Goal: Transaction & Acquisition: Purchase product/service

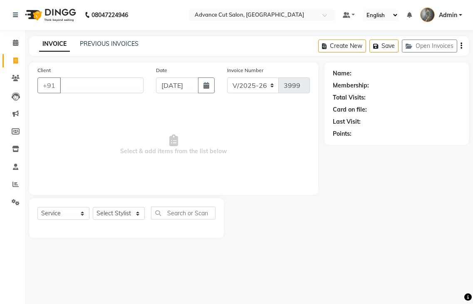
select select "4939"
select select "service"
click at [122, 213] on select "Select Stylist Admin chahit COUNTOR [PERSON_NAME] mamta [PERSON_NAME] navi [PER…" at bounding box center [119, 213] width 52 height 13
click at [172, 144] on span "Select & add items from the list below" at bounding box center [173, 144] width 273 height 83
click at [65, 80] on input "Client" at bounding box center [102, 85] width 84 height 16
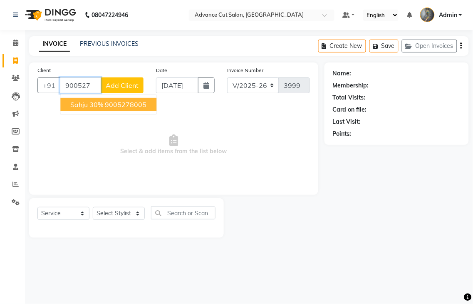
click at [86, 105] on span "sahju 30%" at bounding box center [86, 104] width 33 height 8
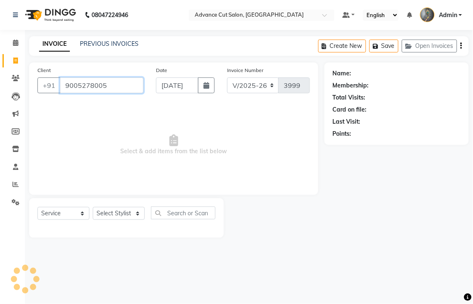
type input "9005278005"
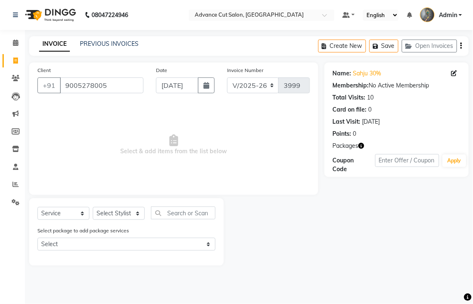
click at [361, 142] on button "button" at bounding box center [362, 146] width 6 height 9
click at [127, 210] on select "Select Stylist Admin chahit COUNTOR [PERSON_NAME] mamta [PERSON_NAME] navi [PER…" at bounding box center [119, 213] width 52 height 13
select select "58461"
click at [93, 207] on select "Select Stylist Admin chahit COUNTOR [PERSON_NAME] mamta [PERSON_NAME] navi [PER…" at bounding box center [119, 213] width 52 height 13
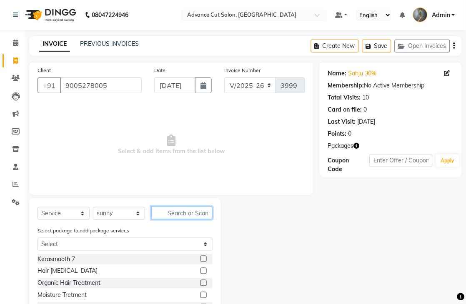
click at [166, 212] on input "text" at bounding box center [181, 213] width 61 height 13
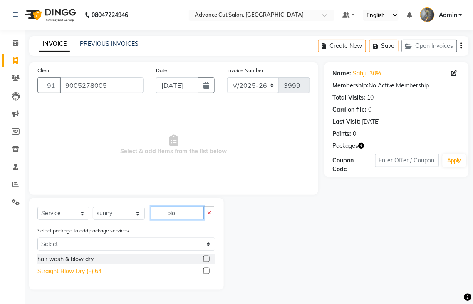
type input "blo"
click at [70, 271] on div "Straight Blow Dry (F) 64" at bounding box center [69, 271] width 64 height 9
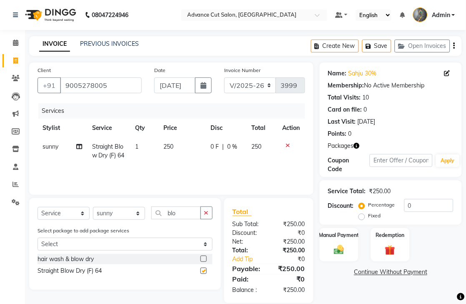
checkbox input "false"
click at [167, 154] on td "250" at bounding box center [181, 150] width 47 height 27
select select "58461"
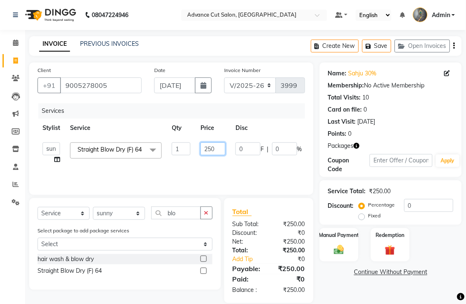
click at [207, 149] on input "250" at bounding box center [212, 148] width 25 height 13
click at [215, 149] on input "50" at bounding box center [212, 148] width 25 height 13
type input "500"
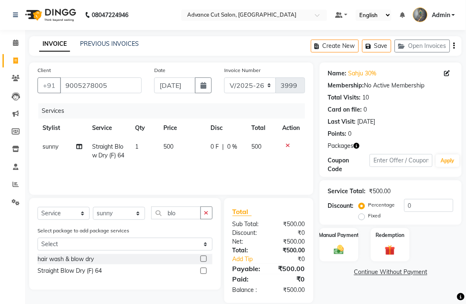
click at [57, 159] on td "sunny Split Commission" at bounding box center [62, 150] width 50 height 27
select select "58461"
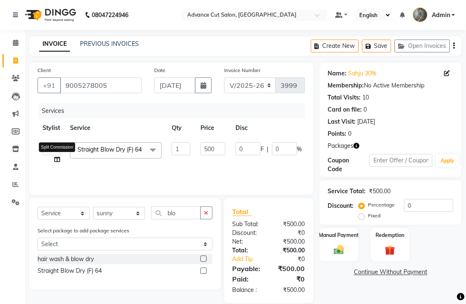
click at [56, 160] on icon at bounding box center [57, 160] width 6 height 6
select select "58461"
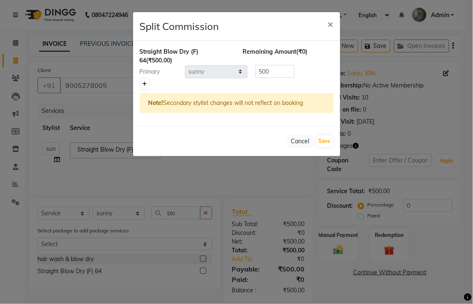
click at [144, 84] on icon at bounding box center [145, 84] width 5 height 5
type input "250"
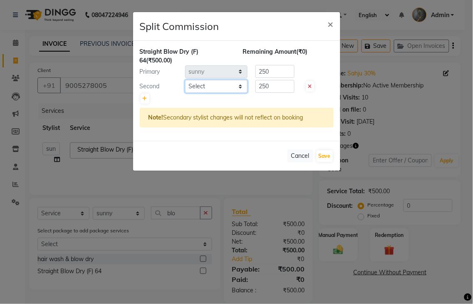
click at [190, 84] on select "Select Admin chahit COUNTOR [PERSON_NAME] mamta [PERSON_NAME] navi [PERSON_NAME…" at bounding box center [216, 86] width 62 height 13
select select "86614"
click at [185, 80] on select "Select Admin chahit COUNTOR [PERSON_NAME] mamta [PERSON_NAME] navi [PERSON_NAME…" at bounding box center [216, 86] width 62 height 13
drag, startPoint x: 314, startPoint y: 154, endPoint x: 320, endPoint y: 154, distance: 5.4
click at [314, 154] on div "Cancel Save" at bounding box center [236, 156] width 207 height 30
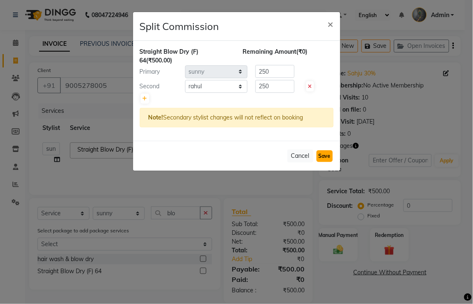
click at [322, 154] on button "Save" at bounding box center [325, 156] width 16 height 12
select select "Select"
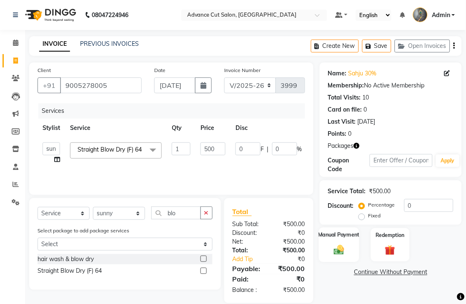
scroll to position [12, 0]
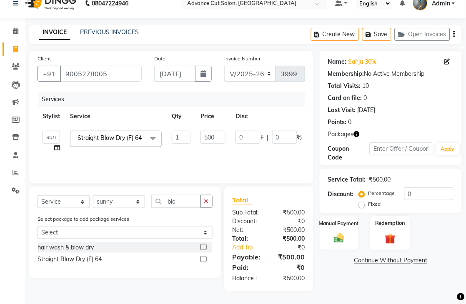
drag, startPoint x: 388, startPoint y: 236, endPoint x: 396, endPoint y: 236, distance: 7.9
click at [388, 236] on img at bounding box center [389, 238] width 17 height 13
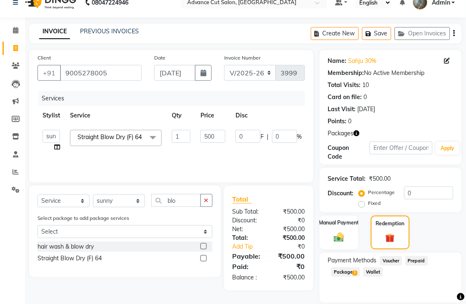
click at [343, 273] on span "Package 1" at bounding box center [345, 272] width 29 height 10
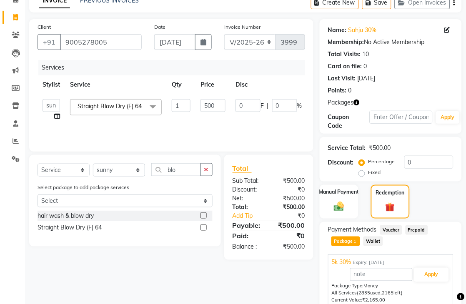
scroll to position [80, 0]
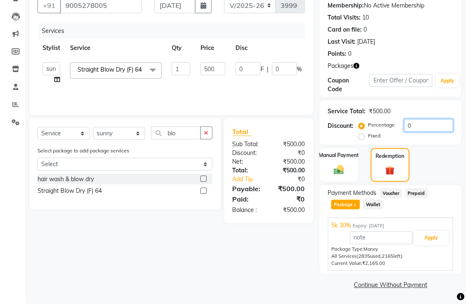
click at [404, 124] on input "0" at bounding box center [428, 125] width 49 height 13
type input "30"
type input "150"
type input "30"
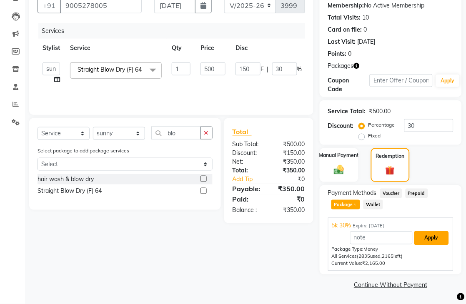
click at [428, 236] on button "Apply" at bounding box center [431, 238] width 35 height 14
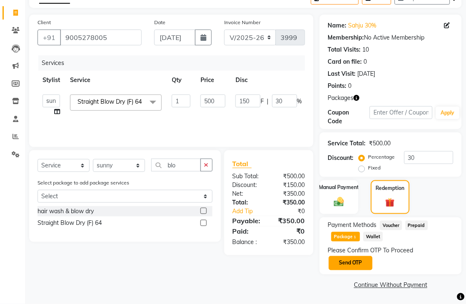
click at [345, 263] on button "Send OTP" at bounding box center [351, 263] width 44 height 14
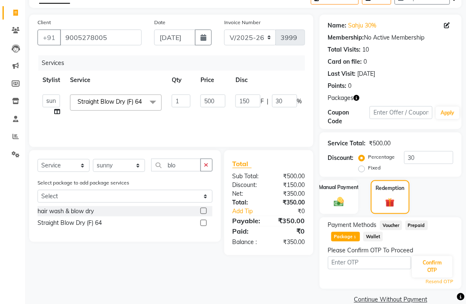
click at [345, 263] on div "Please Confirm OTP To Proceed Confirm OTP Resend OTP" at bounding box center [390, 265] width 125 height 39
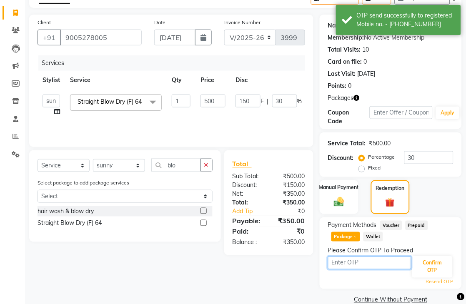
click at [345, 263] on input "text" at bounding box center [369, 262] width 83 height 13
type input "9993"
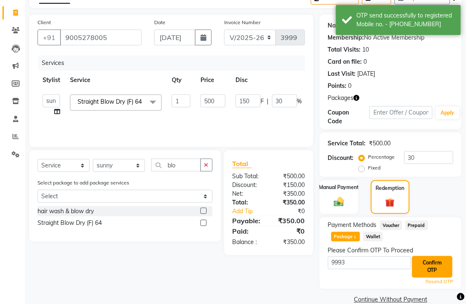
click at [433, 264] on button "Confirm OTP" at bounding box center [432, 267] width 40 height 22
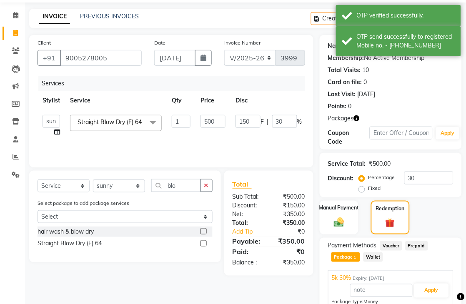
scroll to position [34, 0]
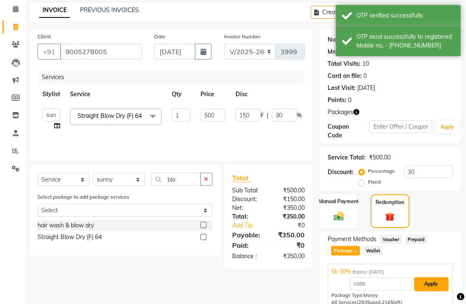
click at [419, 287] on button "Apply" at bounding box center [431, 284] width 35 height 14
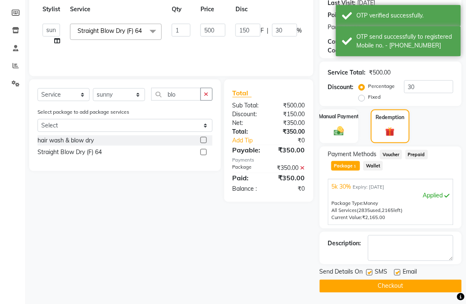
scroll to position [119, 0]
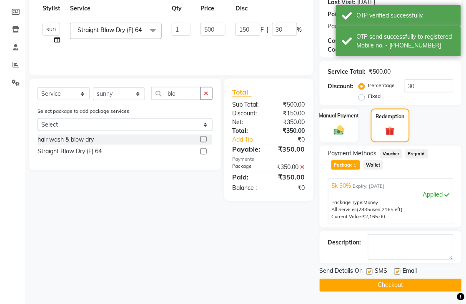
click at [382, 288] on button "Checkout" at bounding box center [390, 285] width 142 height 13
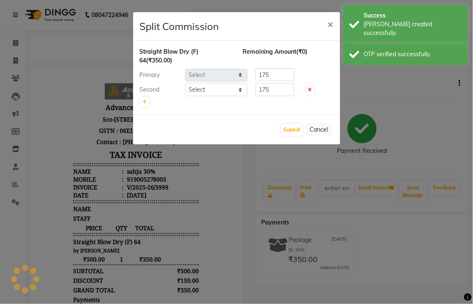
select select "58461"
select select "86614"
click at [288, 129] on button "Submit" at bounding box center [292, 130] width 21 height 12
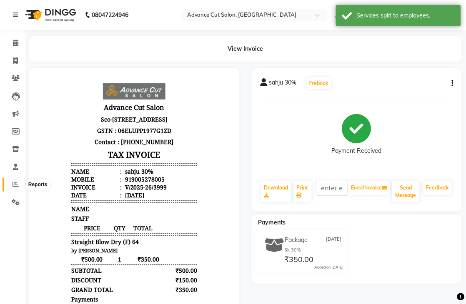
click at [10, 185] on span at bounding box center [15, 185] width 15 height 10
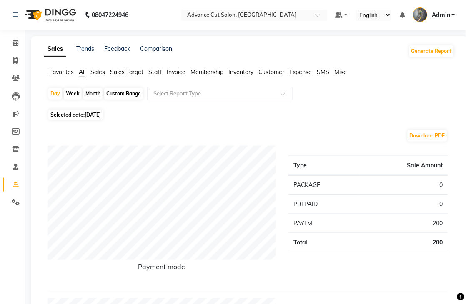
click at [154, 73] on span "Staff" at bounding box center [154, 71] width 13 height 7
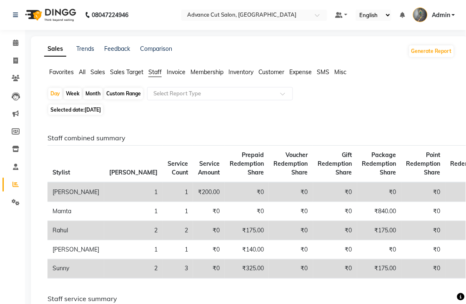
click at [82, 68] on span "All" at bounding box center [82, 71] width 7 height 7
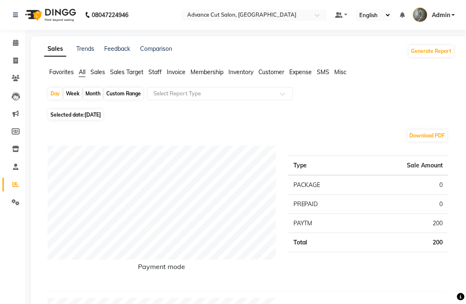
click at [87, 99] on div "Month" at bounding box center [92, 94] width 19 height 12
select select "9"
select select "2025"
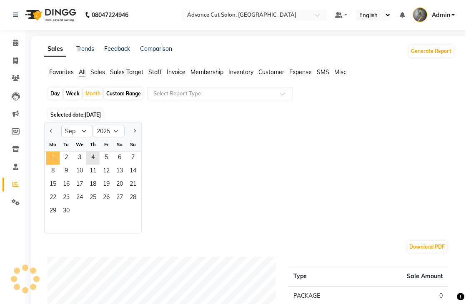
click at [52, 161] on span "1" at bounding box center [52, 158] width 13 height 13
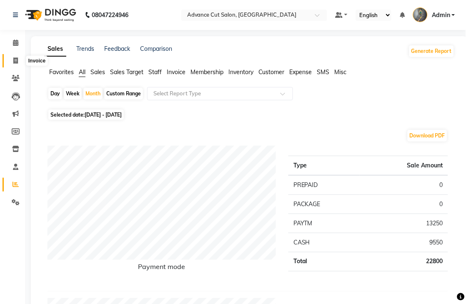
click at [15, 61] on icon at bounding box center [15, 60] width 5 height 6
select select "service"
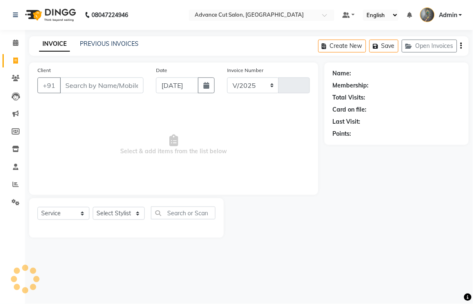
select select "4939"
type input "4000"
click at [116, 214] on select "Select Stylist Admin chahit COUNTOR [PERSON_NAME] mamta [PERSON_NAME] navi [PER…" at bounding box center [119, 213] width 52 height 13
select select "78660"
click at [93, 207] on select "Select Stylist Admin chahit COUNTOR [PERSON_NAME] mamta [PERSON_NAME] navi [PER…" at bounding box center [119, 213] width 52 height 13
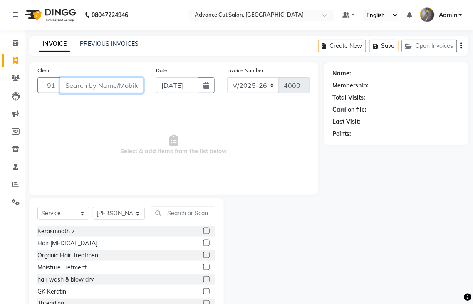
click at [76, 88] on input "Client" at bounding box center [102, 85] width 84 height 16
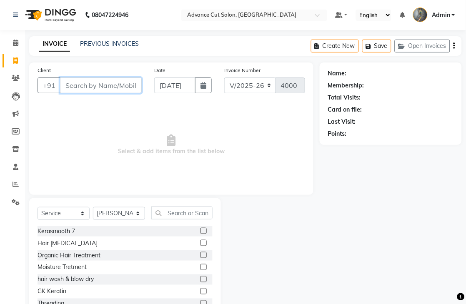
click at [82, 85] on input "Client" at bounding box center [101, 85] width 82 height 16
type input "9540591919"
click at [122, 85] on span "Add Client" at bounding box center [120, 85] width 33 height 8
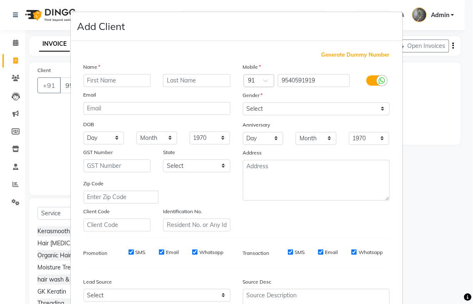
click at [102, 81] on input "text" at bounding box center [117, 80] width 67 height 13
type input "pooja"
click at [261, 105] on select "Select [DEMOGRAPHIC_DATA] [DEMOGRAPHIC_DATA] Other Prefer Not To Say" at bounding box center [316, 108] width 147 height 13
select select "[DEMOGRAPHIC_DATA]"
click at [243, 102] on select "Select [DEMOGRAPHIC_DATA] [DEMOGRAPHIC_DATA] Other Prefer Not To Say" at bounding box center [316, 108] width 147 height 13
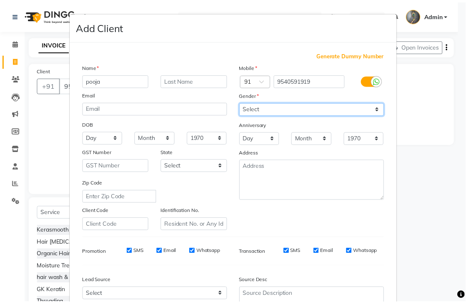
scroll to position [81, 0]
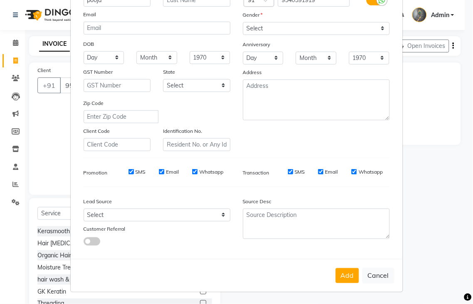
click at [331, 276] on div "Add Cancel" at bounding box center [237, 275] width 332 height 33
click at [344, 276] on button "Add" at bounding box center [347, 275] width 23 height 15
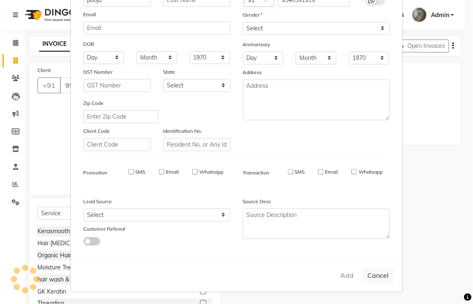
select select
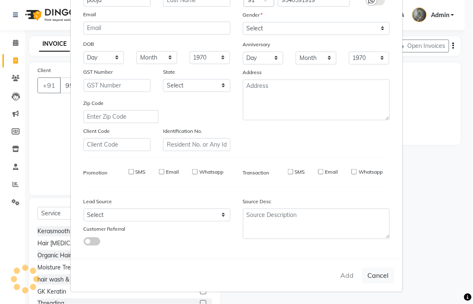
select select
checkbox input "false"
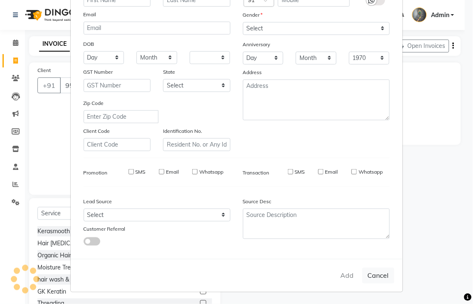
checkbox input "false"
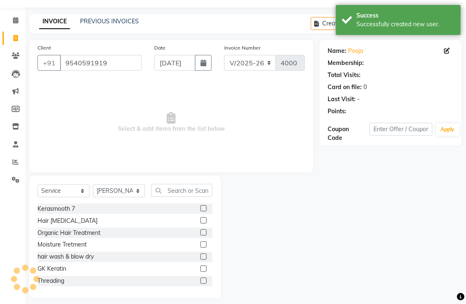
scroll to position [30, 0]
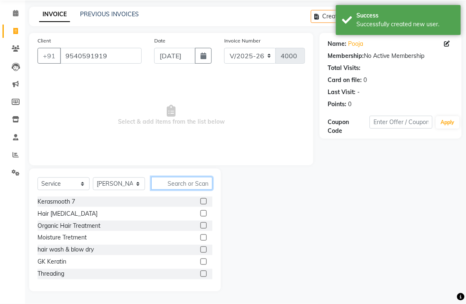
click at [181, 184] on input "text" at bounding box center [181, 183] width 61 height 13
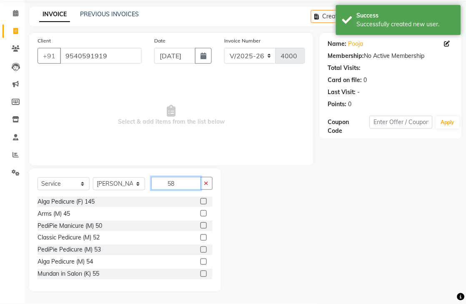
scroll to position [0, 0]
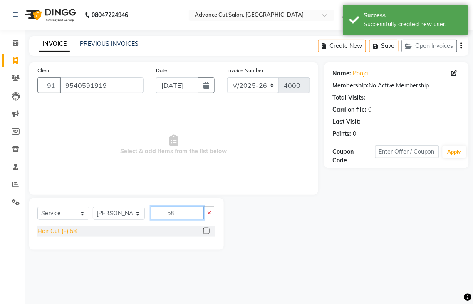
type input "58"
click at [72, 229] on div "Hair Cut (F) 58" at bounding box center [56, 231] width 39 height 9
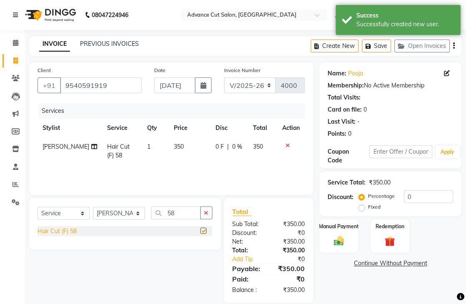
checkbox input "false"
click at [341, 229] on label "Manual Payment" at bounding box center [339, 226] width 42 height 8
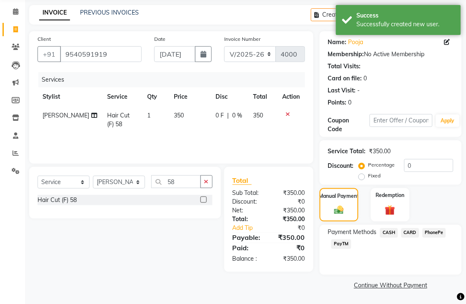
click at [343, 245] on span "PayTM" at bounding box center [341, 244] width 20 height 10
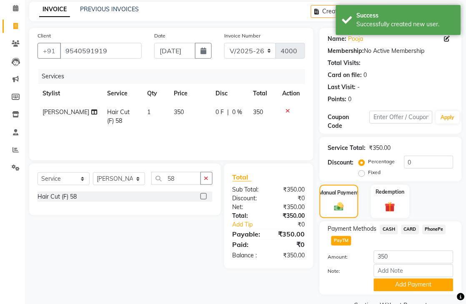
scroll to position [55, 0]
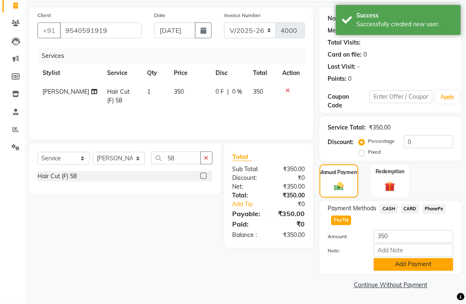
click at [402, 268] on button "Add Payment" at bounding box center [413, 264] width 80 height 13
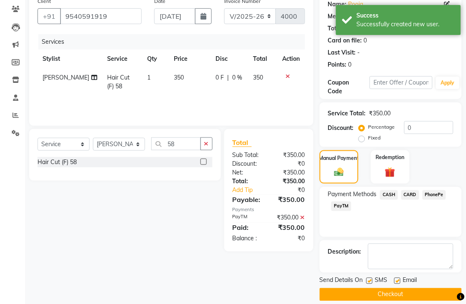
scroll to position [78, 0]
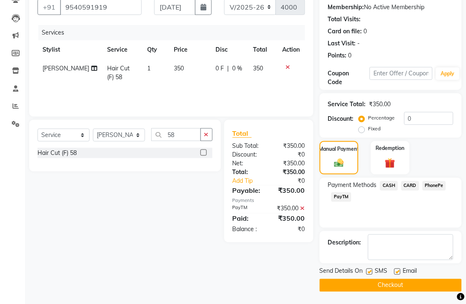
click at [383, 283] on button "Checkout" at bounding box center [390, 285] width 142 height 13
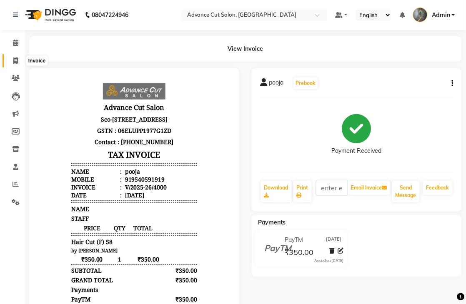
click at [17, 63] on icon at bounding box center [15, 60] width 5 height 6
select select "service"
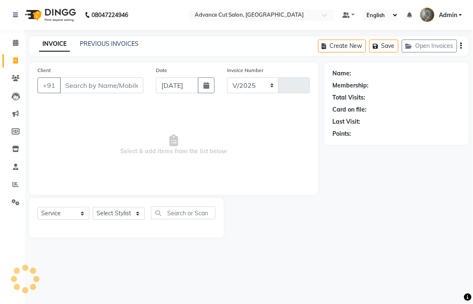
select select "4939"
type input "4001"
click at [107, 215] on select "Select Stylist" at bounding box center [119, 213] width 52 height 13
select select "58461"
click at [93, 207] on select "Select Stylist Admin chahit COUNTOR [PERSON_NAME] mamta [PERSON_NAME] navi [PER…" at bounding box center [119, 213] width 52 height 13
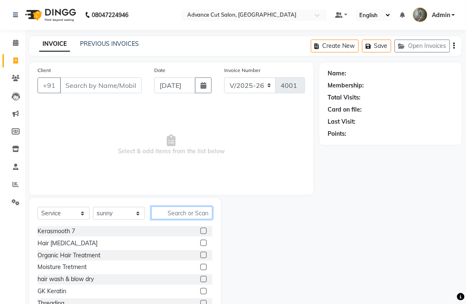
click at [179, 218] on input "text" at bounding box center [181, 213] width 61 height 13
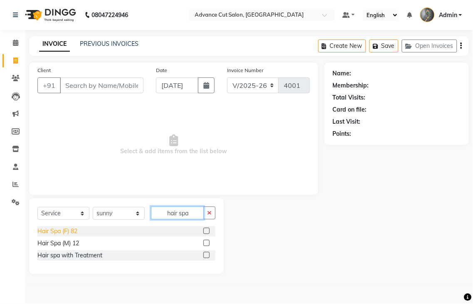
type input "hair spa"
click at [64, 233] on div "Hair Spa (F) 82" at bounding box center [57, 231] width 40 height 9
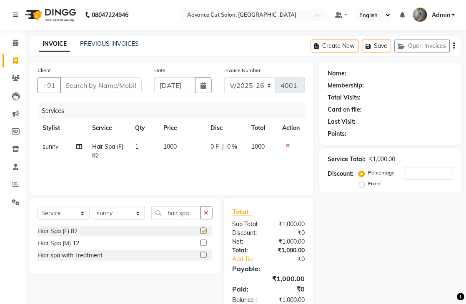
checkbox input "false"
click at [174, 147] on span "1000" at bounding box center [169, 146] width 13 height 7
select select "58461"
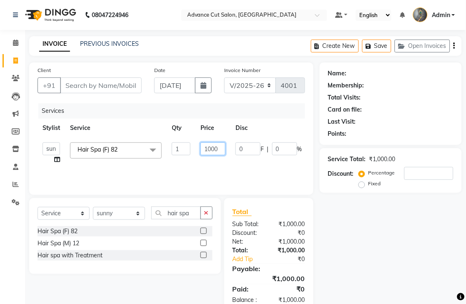
click at [209, 149] on input "1000" at bounding box center [212, 148] width 25 height 13
type input "2000"
click at [89, 89] on input "Client" at bounding box center [101, 85] width 82 height 16
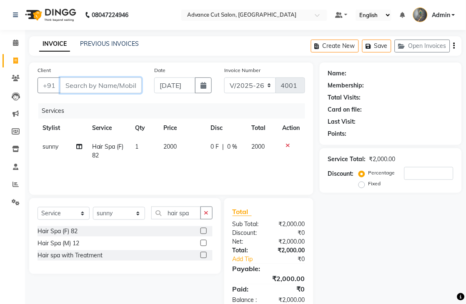
click at [89, 89] on input "Client" at bounding box center [101, 85] width 82 height 16
type input "8"
type input "0"
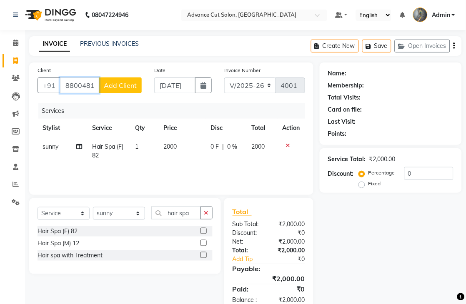
type input "8800481089"
click at [111, 77] on button "Add Client" at bounding box center [120, 85] width 43 height 16
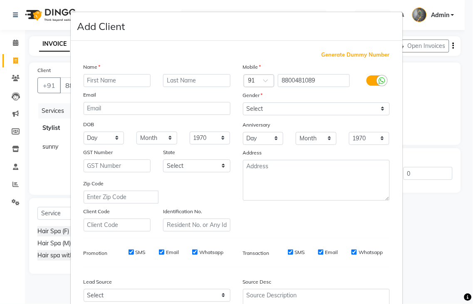
click at [110, 83] on input "text" at bounding box center [117, 80] width 67 height 13
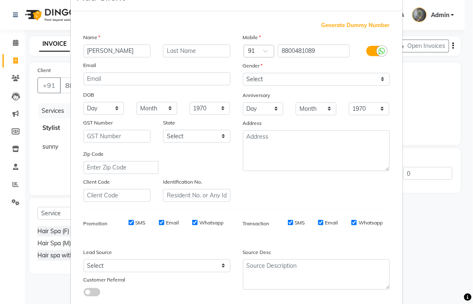
scroll to position [46, 0]
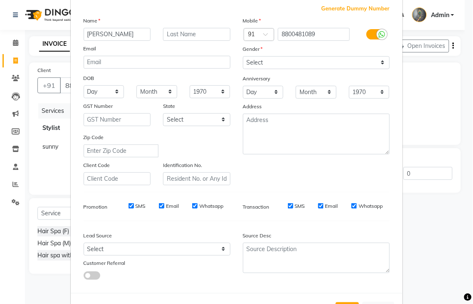
type input "[PERSON_NAME]"
click at [257, 63] on select "Select [DEMOGRAPHIC_DATA] [DEMOGRAPHIC_DATA] Other Prefer Not To Say" at bounding box center [316, 62] width 147 height 13
select select "[DEMOGRAPHIC_DATA]"
click at [243, 56] on select "Select [DEMOGRAPHIC_DATA] [DEMOGRAPHIC_DATA] Other Prefer Not To Say" at bounding box center [316, 62] width 147 height 13
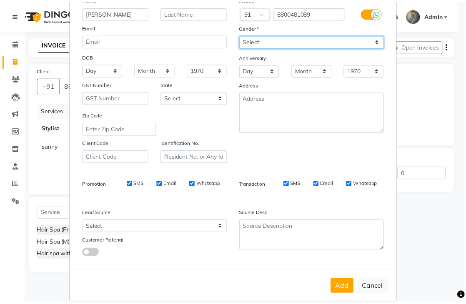
scroll to position [81, 0]
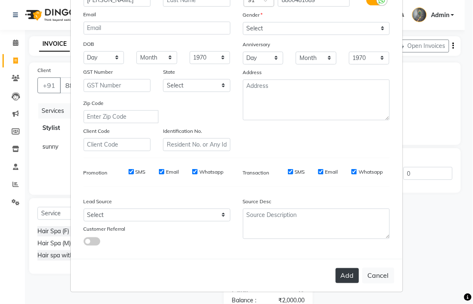
click at [346, 275] on button "Add" at bounding box center [347, 275] width 23 height 15
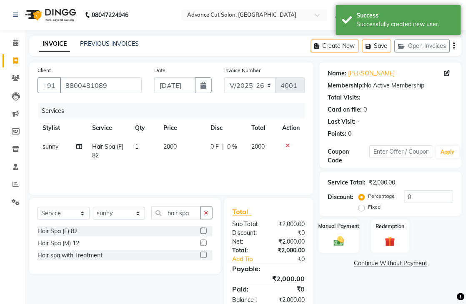
click at [328, 232] on div "Manual Payment" at bounding box center [339, 236] width 40 height 35
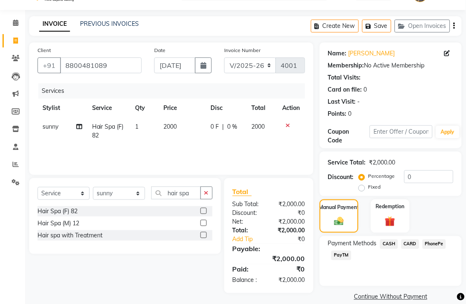
scroll to position [31, 0]
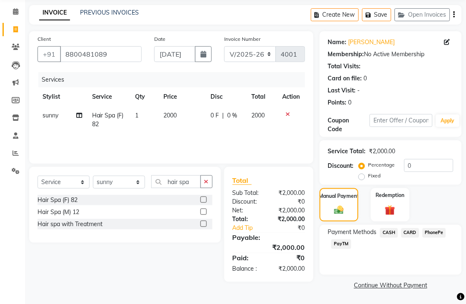
click at [339, 244] on span "PayTM" at bounding box center [341, 244] width 20 height 10
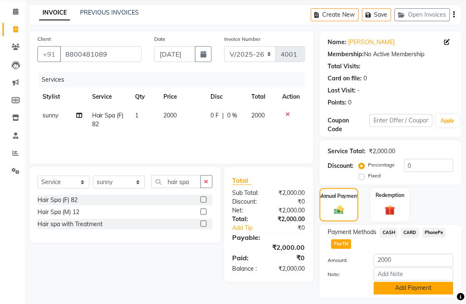
click at [402, 284] on button "Add Payment" at bounding box center [413, 288] width 80 height 13
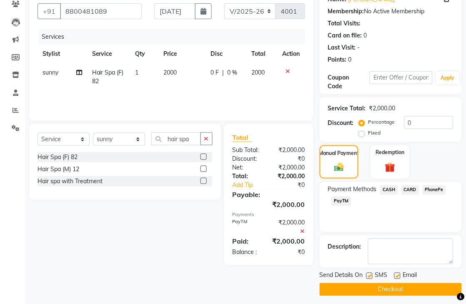
scroll to position [78, 0]
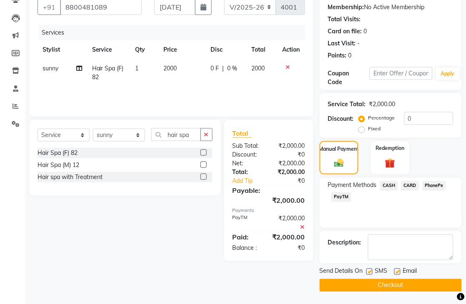
click at [371, 289] on button "Checkout" at bounding box center [390, 285] width 142 height 13
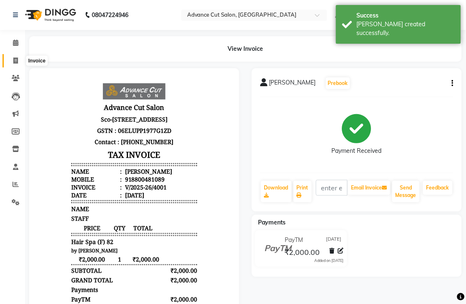
click at [17, 61] on icon at bounding box center [15, 60] width 5 height 6
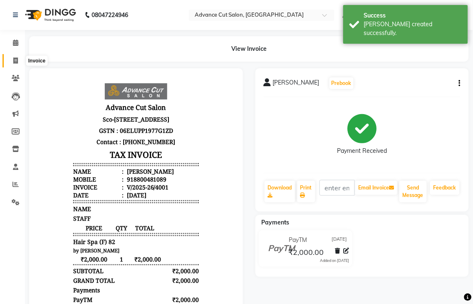
select select "service"
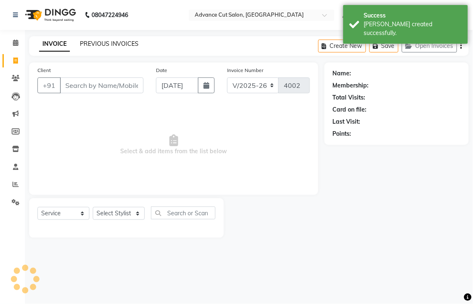
click at [119, 43] on link "PREVIOUS INVOICES" at bounding box center [109, 43] width 59 height 7
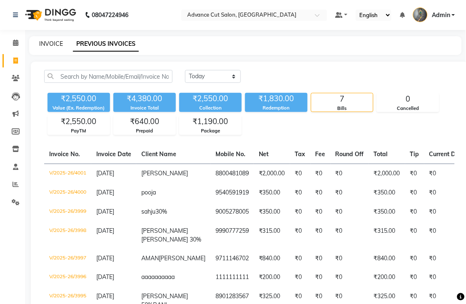
click at [51, 44] on link "INVOICE" at bounding box center [51, 43] width 24 height 7
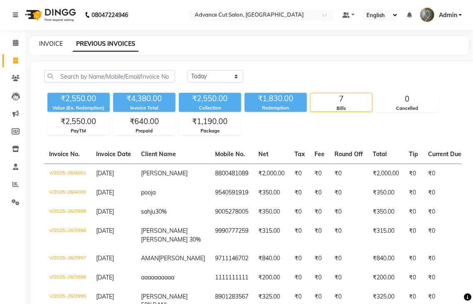
select select "service"
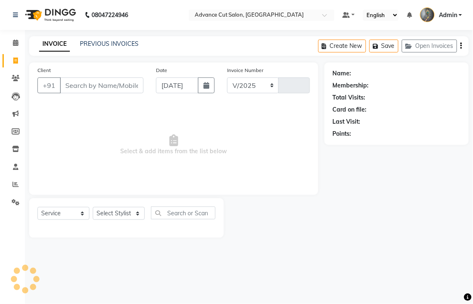
select select "4939"
type input "4002"
